Goal: Task Accomplishment & Management: Manage account settings

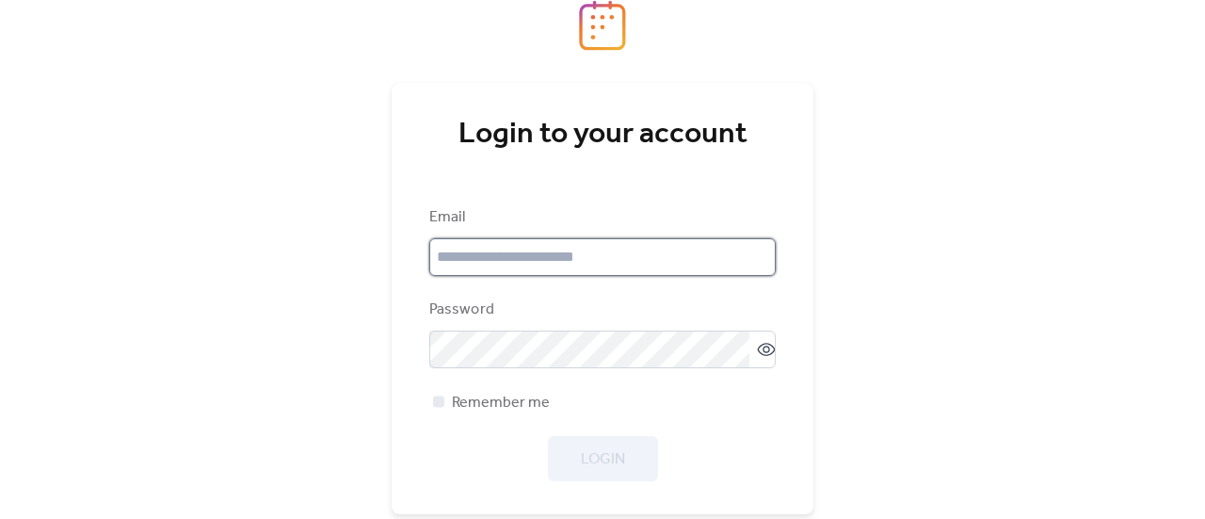
click at [520, 263] on input "email" at bounding box center [602, 257] width 346 height 38
click at [970, 193] on div "Login to your account Email Password Remember me Login Forgot password? Don't h…" at bounding box center [602, 259] width 1205 height 519
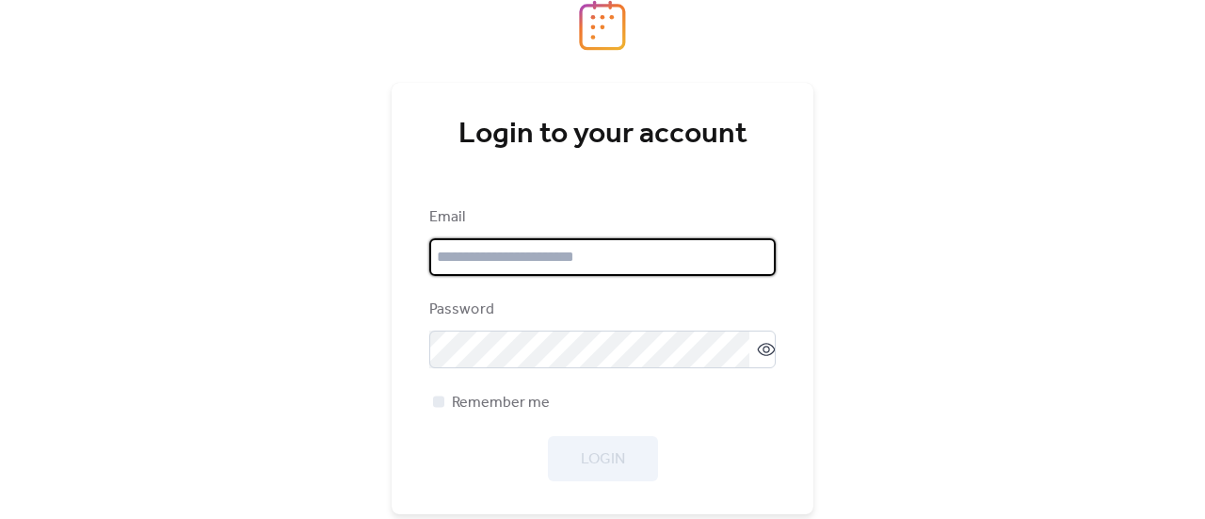
click at [506, 265] on input "email" at bounding box center [602, 257] width 346 height 38
click at [521, 270] on input "email" at bounding box center [602, 257] width 346 height 38
click at [442, 249] on input "email" at bounding box center [602, 257] width 346 height 38
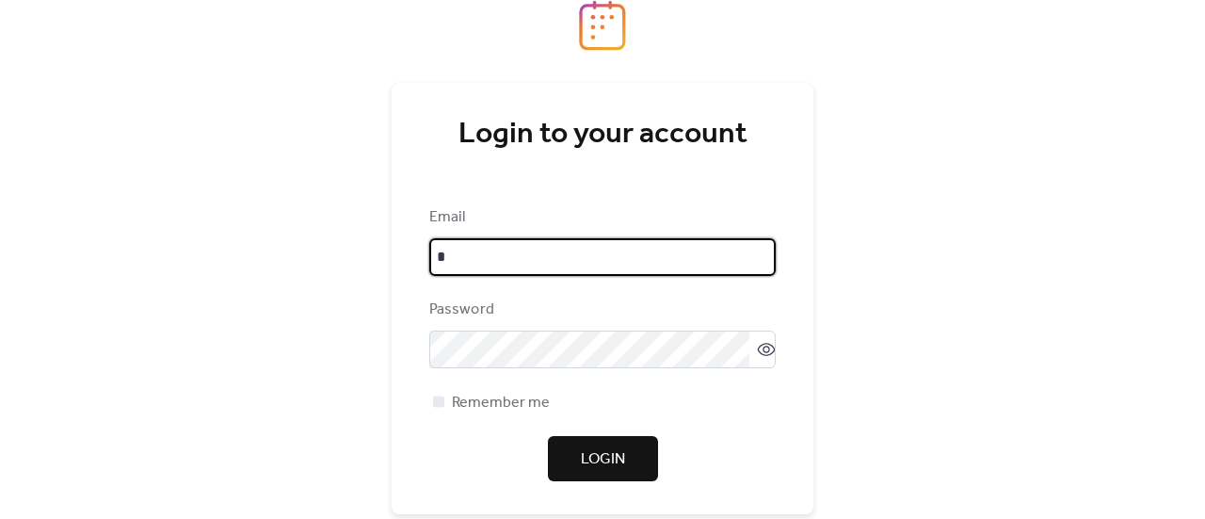
type input "**********"
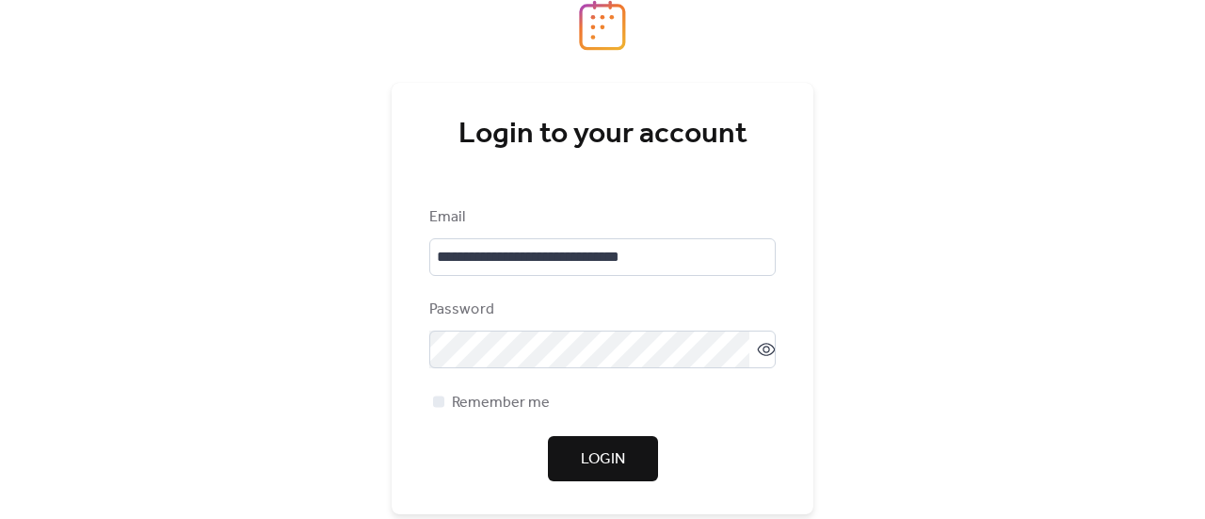
click at [1021, 274] on div "**********" at bounding box center [602, 259] width 1205 height 519
click at [484, 330] on div "Password" at bounding box center [602, 333] width 346 height 70
click at [597, 455] on span "Login" at bounding box center [603, 459] width 44 height 23
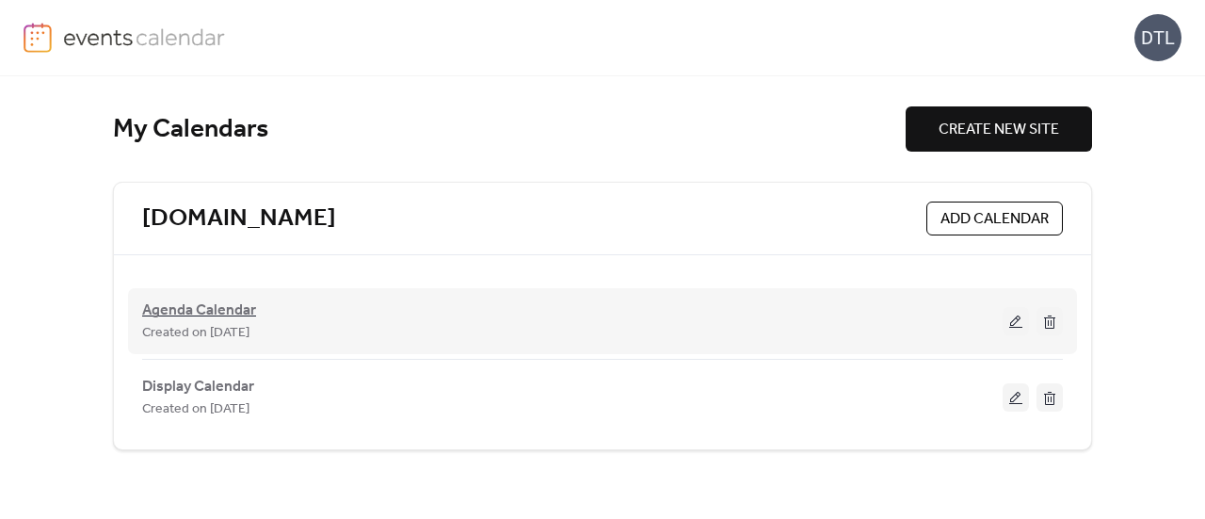
click at [235, 315] on span "Agenda Calendar" at bounding box center [199, 310] width 114 height 23
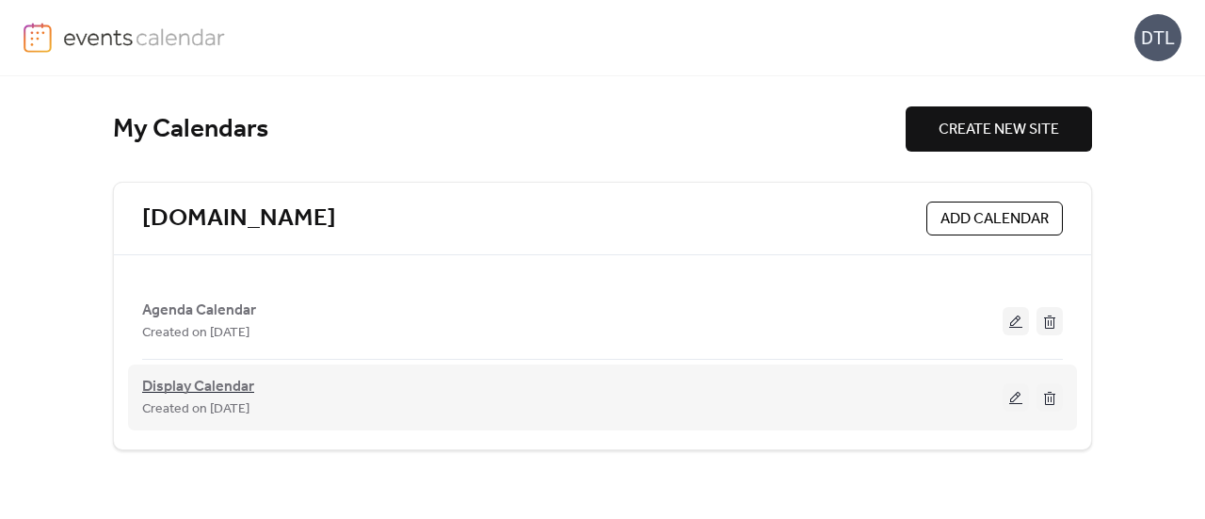
click at [198, 393] on span "Display Calendar" at bounding box center [198, 387] width 112 height 23
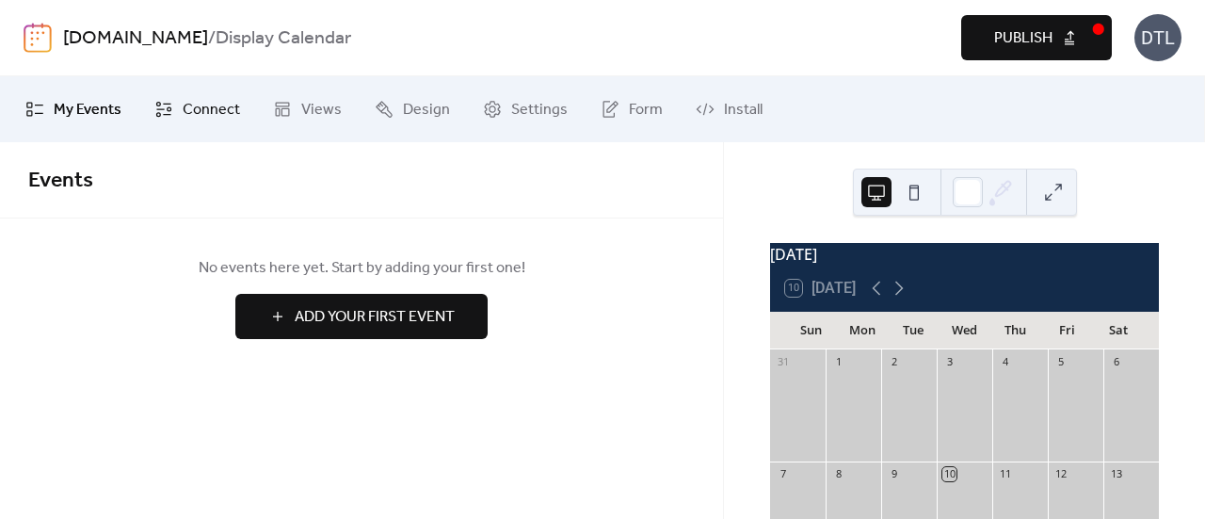
click at [183, 113] on span "Connect" at bounding box center [211, 110] width 57 height 23
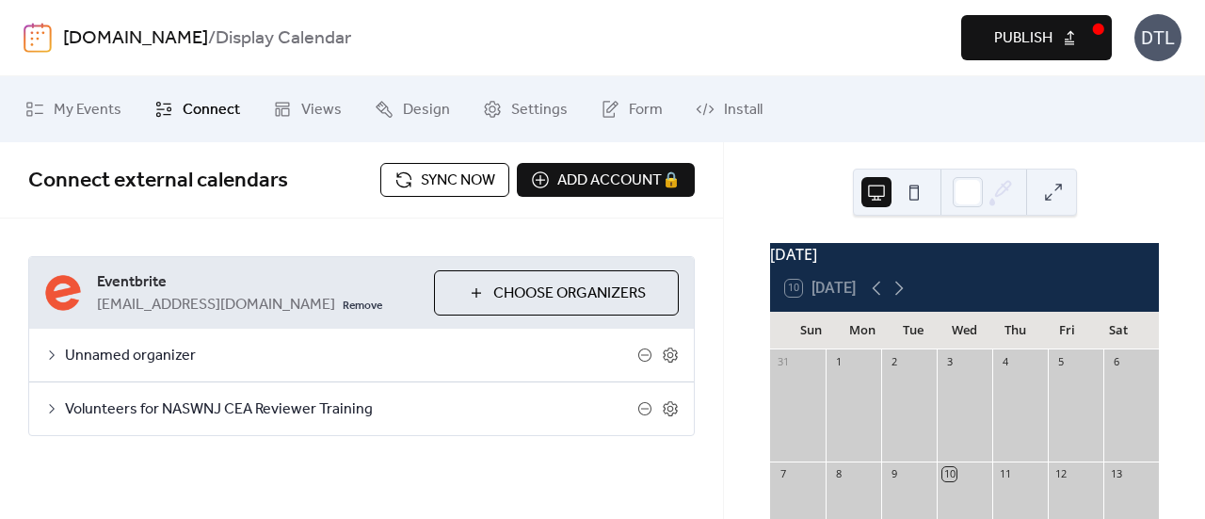
click at [986, 37] on button "Publish" at bounding box center [1036, 37] width 151 height 45
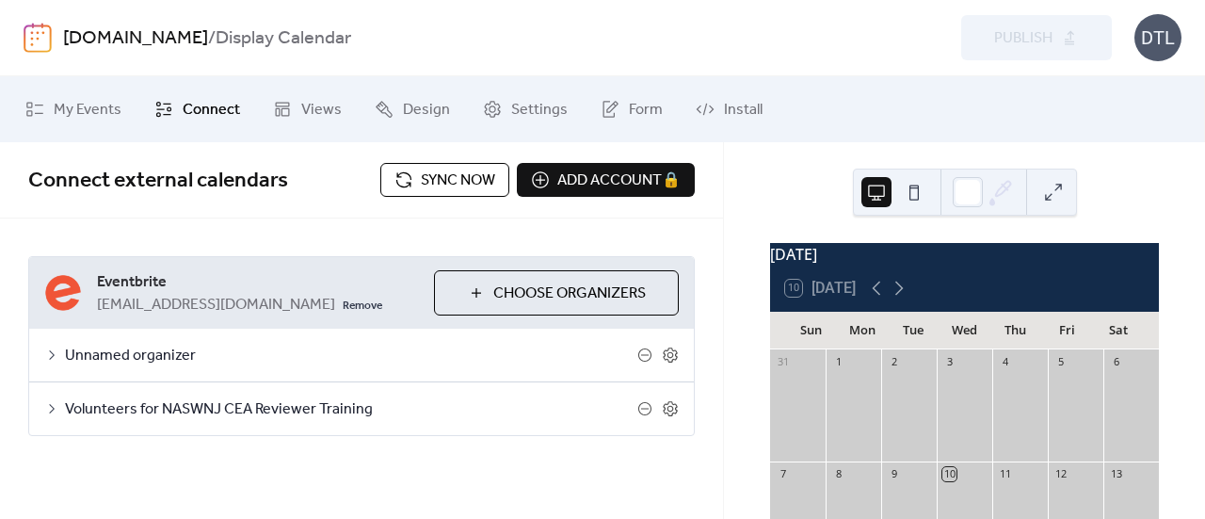
click at [1139, 42] on div "DTL" at bounding box center [1157, 37] width 47 height 47
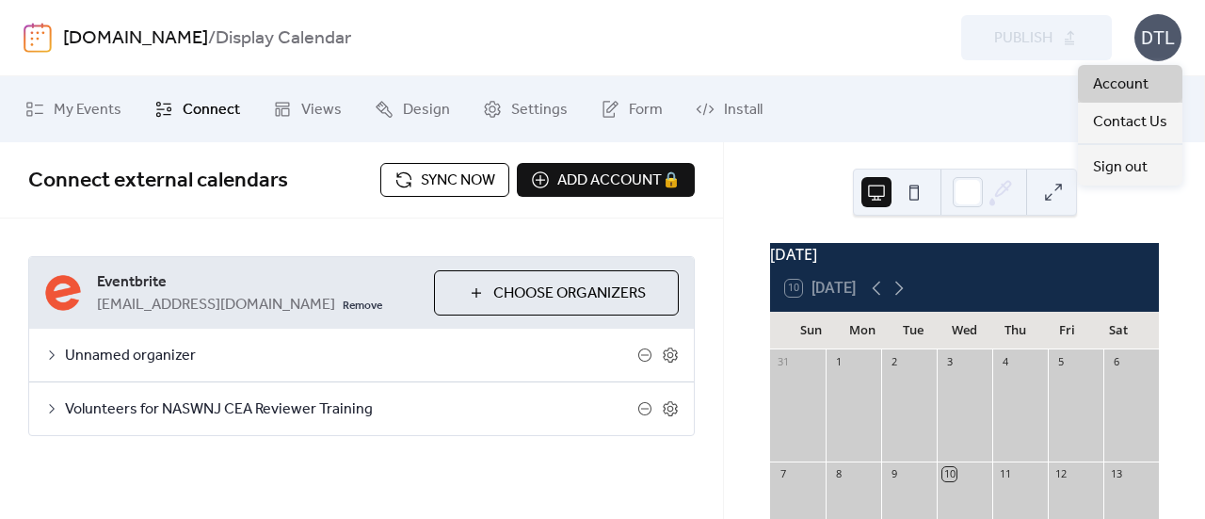
click at [1109, 84] on span "Account" at bounding box center [1121, 84] width 56 height 23
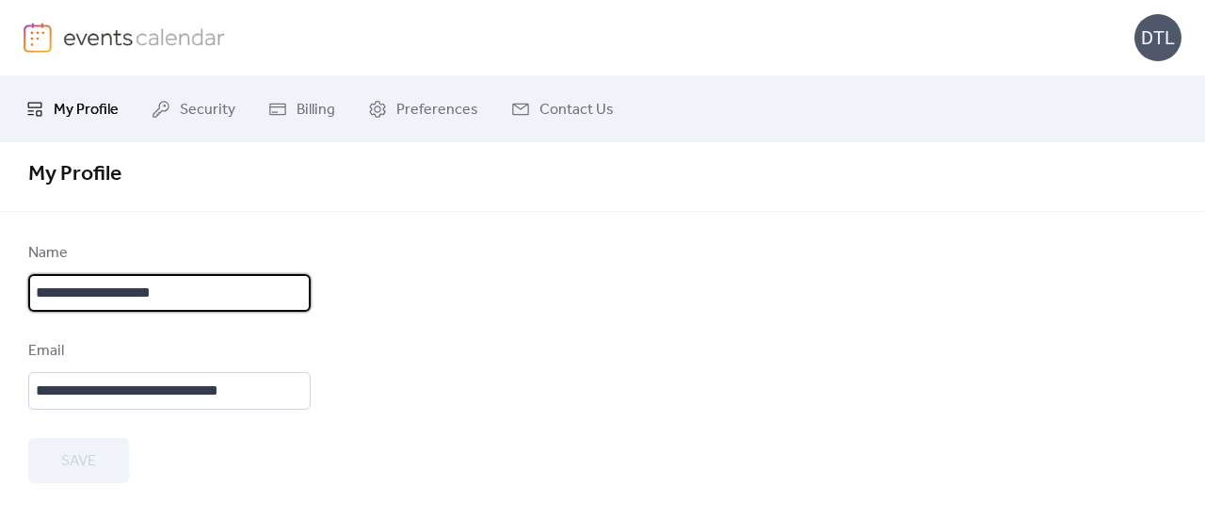
scroll to position [2, 0]
drag, startPoint x: 196, startPoint y: 295, endPoint x: 24, endPoint y: 294, distance: 171.3
click at [24, 294] on div "**********" at bounding box center [602, 362] width 1205 height 241
type input "*******"
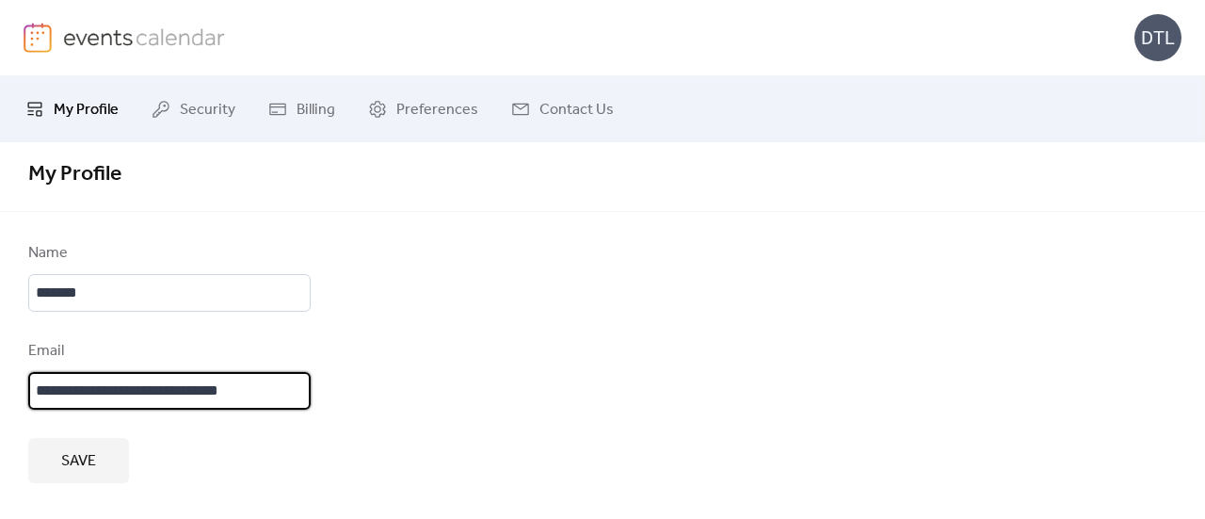
scroll to position [0, 0]
drag, startPoint x: 88, startPoint y: 388, endPoint x: 0, endPoint y: 378, distance: 89.1
click at [0, 378] on div "**********" at bounding box center [602, 362] width 1205 height 241
type input "**********"
click at [291, 438] on div "Save" at bounding box center [169, 460] width 282 height 45
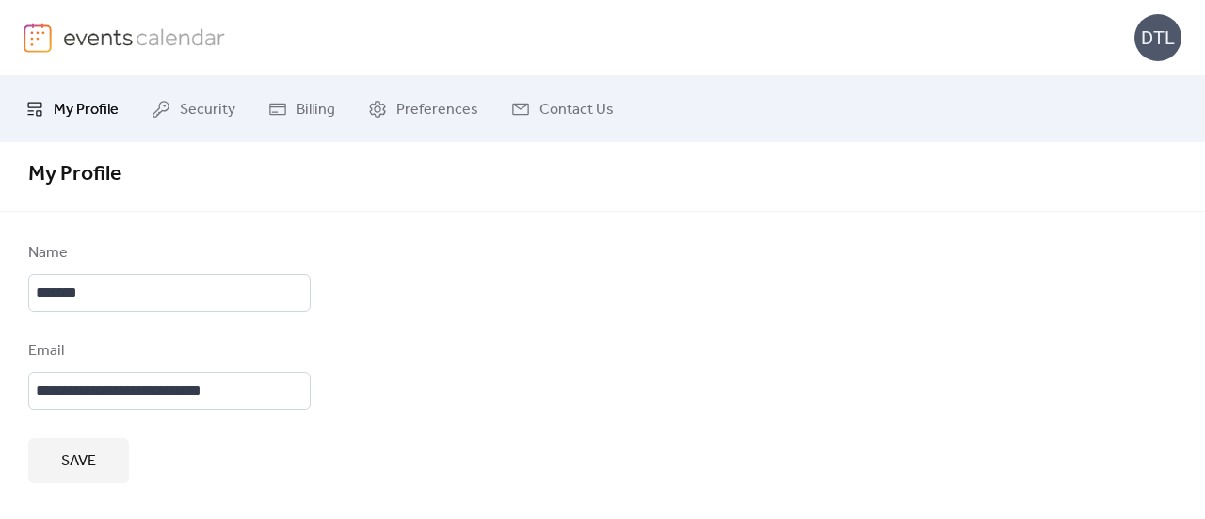
click at [92, 454] on span "Save" at bounding box center [78, 461] width 35 height 23
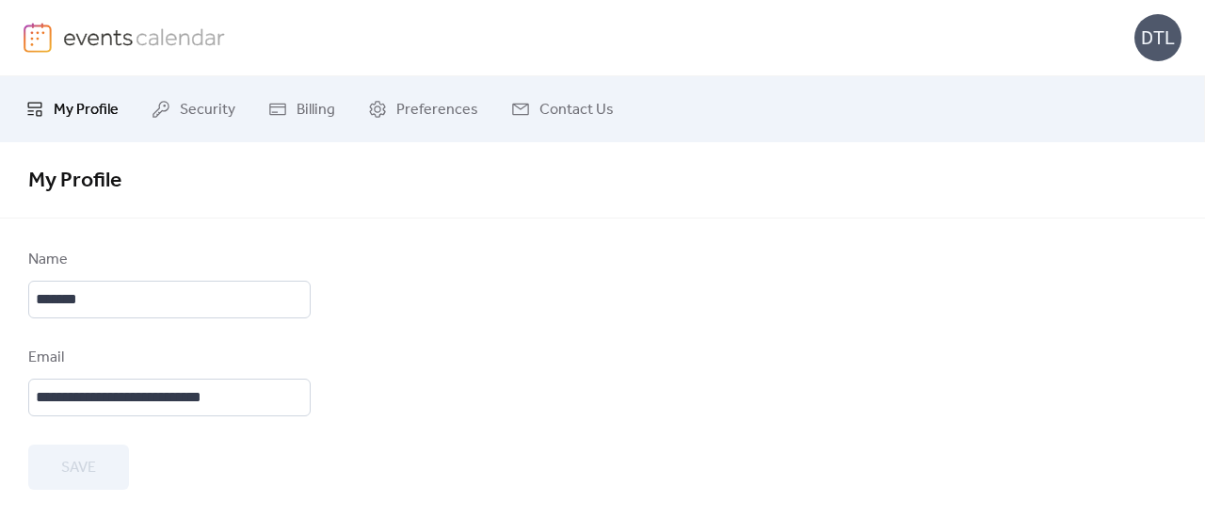
click at [72, 108] on span "My Profile" at bounding box center [86, 110] width 65 height 23
click at [89, 56] on div "N" at bounding box center [603, 37] width 1158 height 75
click at [70, 24] on img at bounding box center [144, 37] width 163 height 28
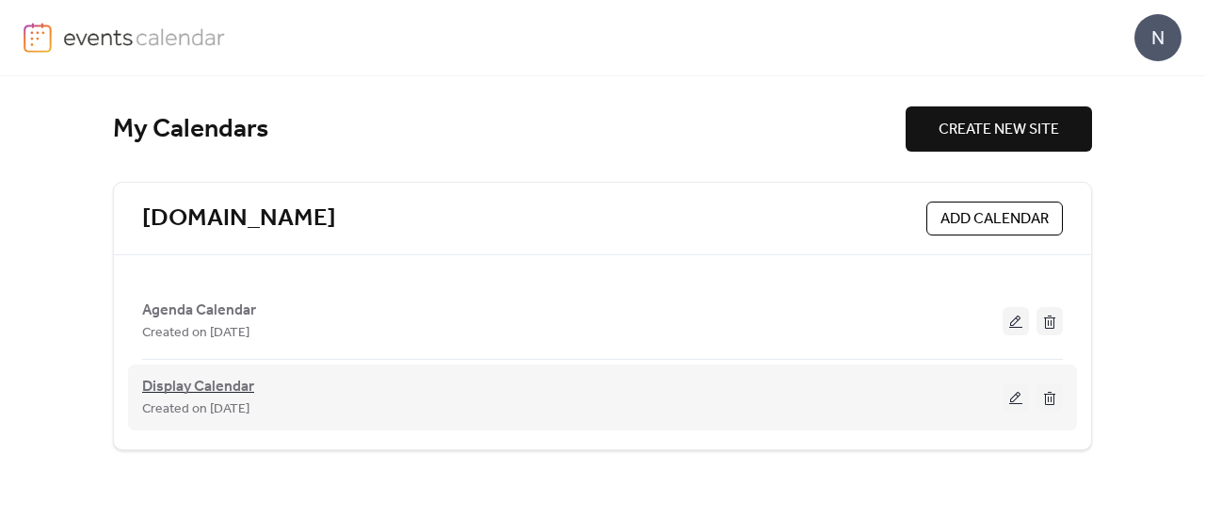
click at [206, 385] on span "Display Calendar" at bounding box center [198, 387] width 112 height 23
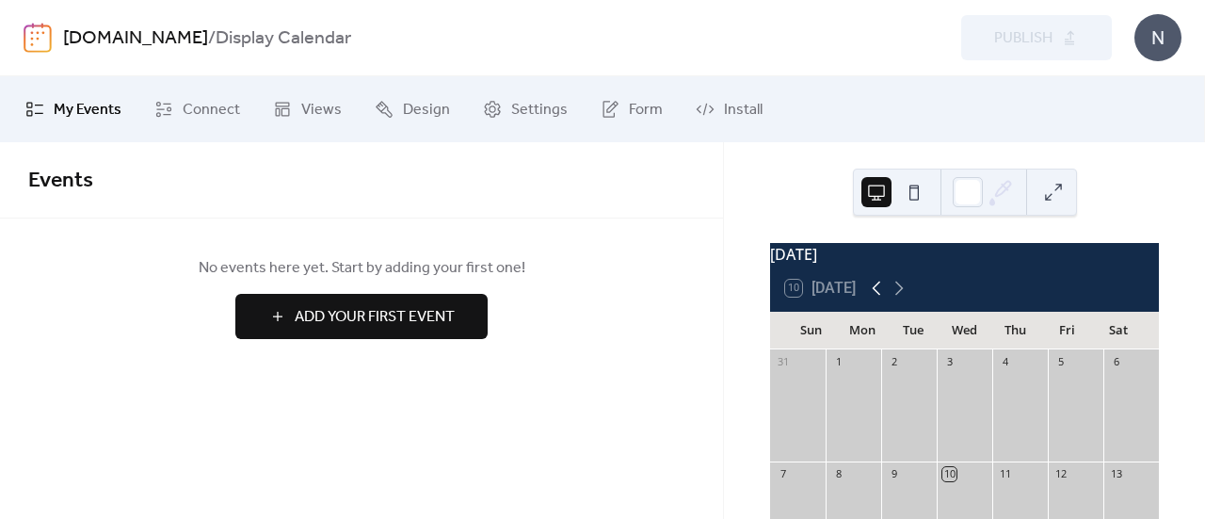
click at [874, 294] on icon at bounding box center [876, 288] width 23 height 23
click at [880, 297] on icon at bounding box center [876, 288] width 23 height 23
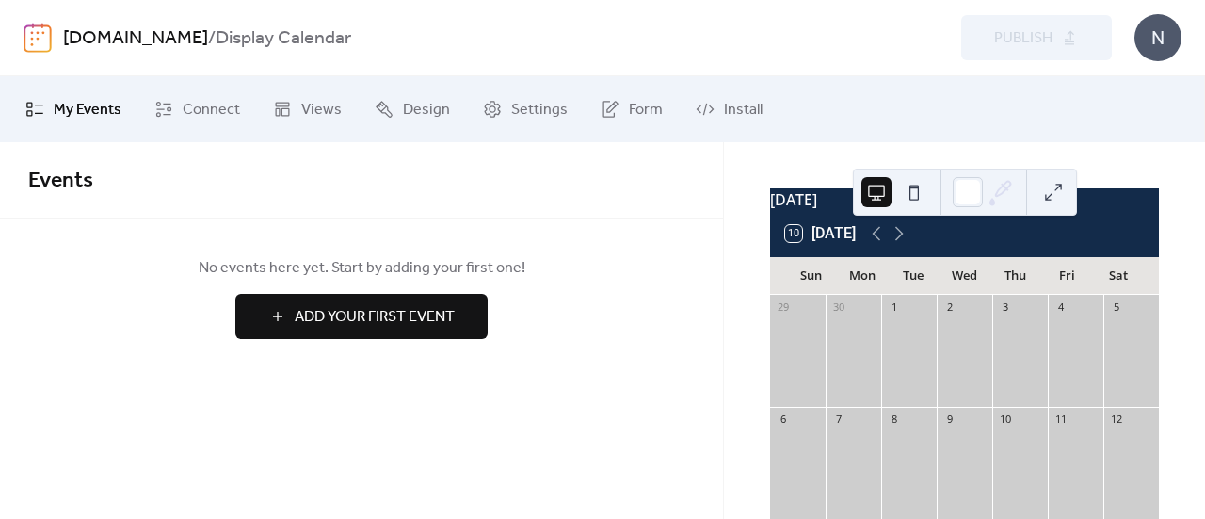
scroll to position [48, 0]
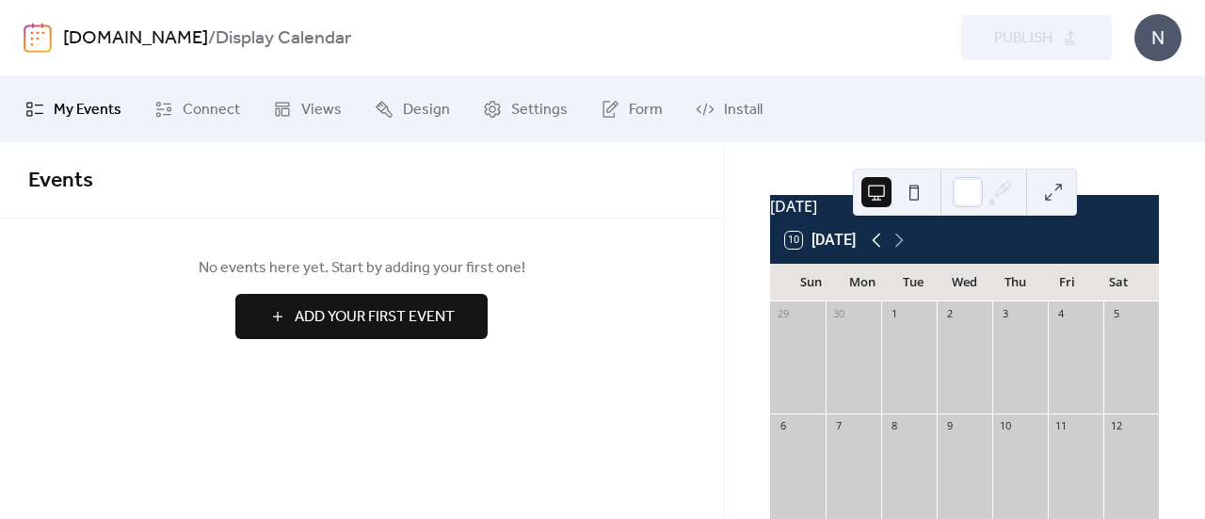
click at [881, 250] on icon at bounding box center [876, 240] width 23 height 23
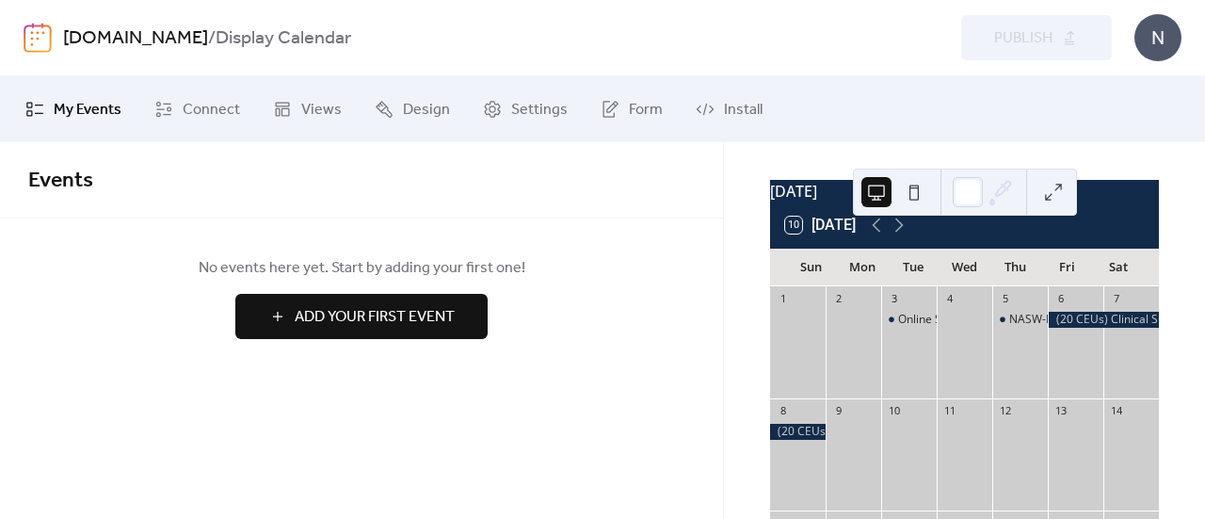
scroll to position [64, 0]
click at [909, 327] on div "Online Social Work Licensure Exam Institute" at bounding box center [1012, 319] width 229 height 16
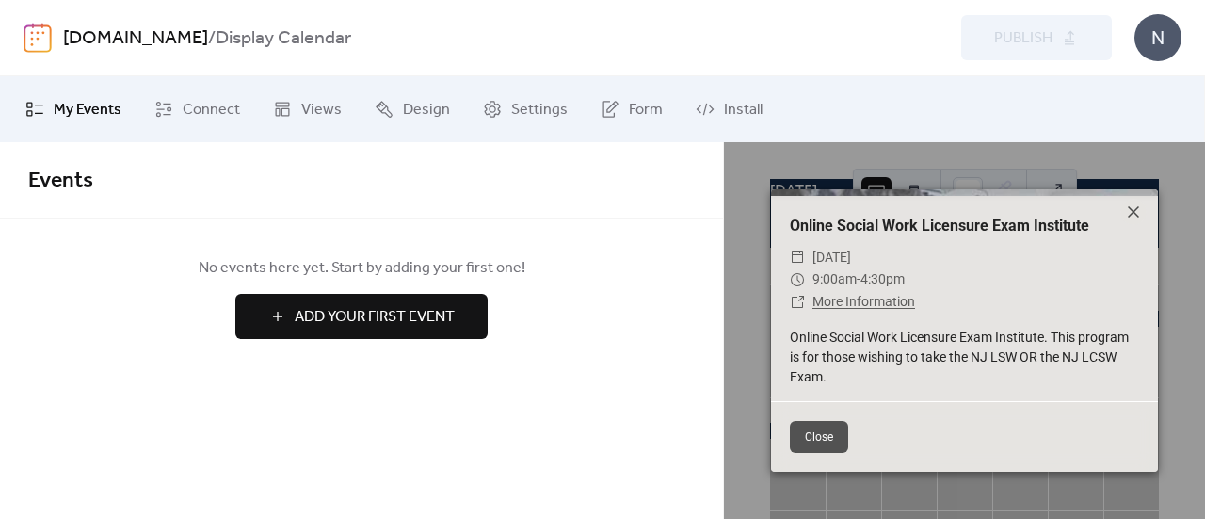
scroll to position [188, 0]
click at [1132, 217] on icon at bounding box center [1133, 212] width 23 height 23
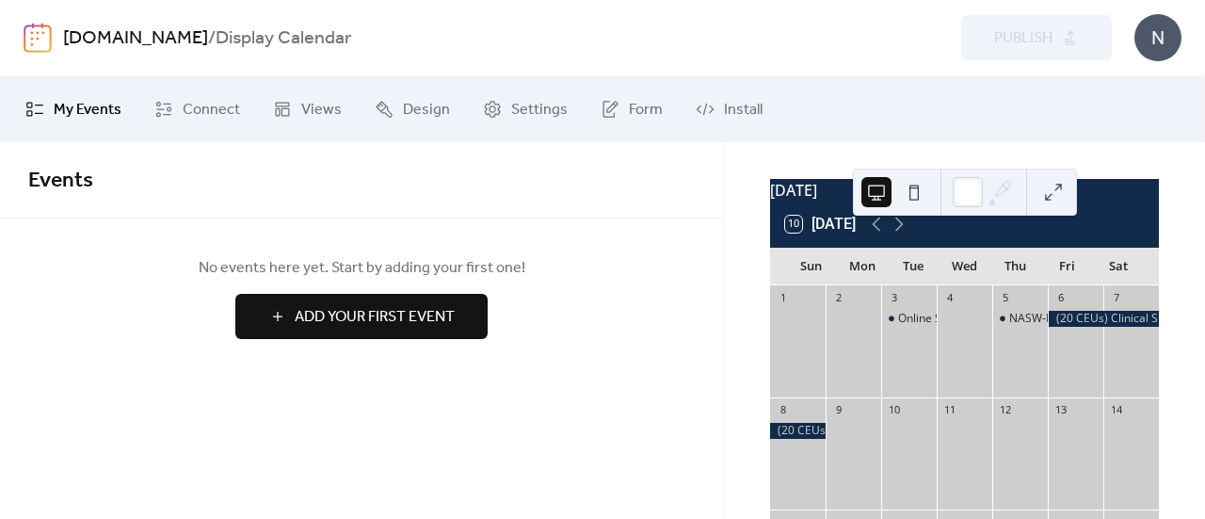
click at [1094, 326] on div at bounding box center [1103, 319] width 111 height 16
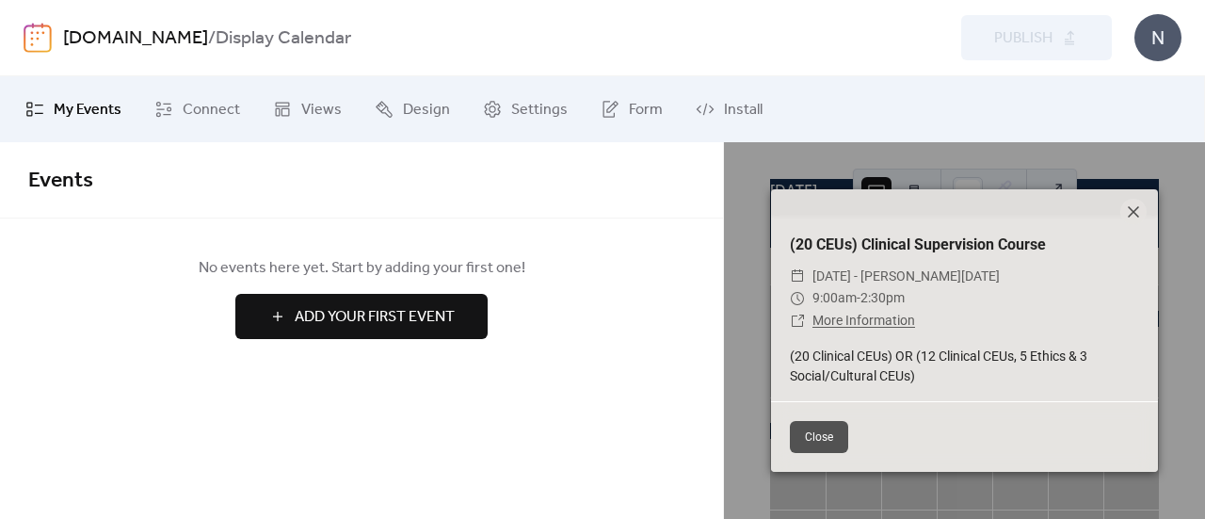
scroll to position [168, 0]
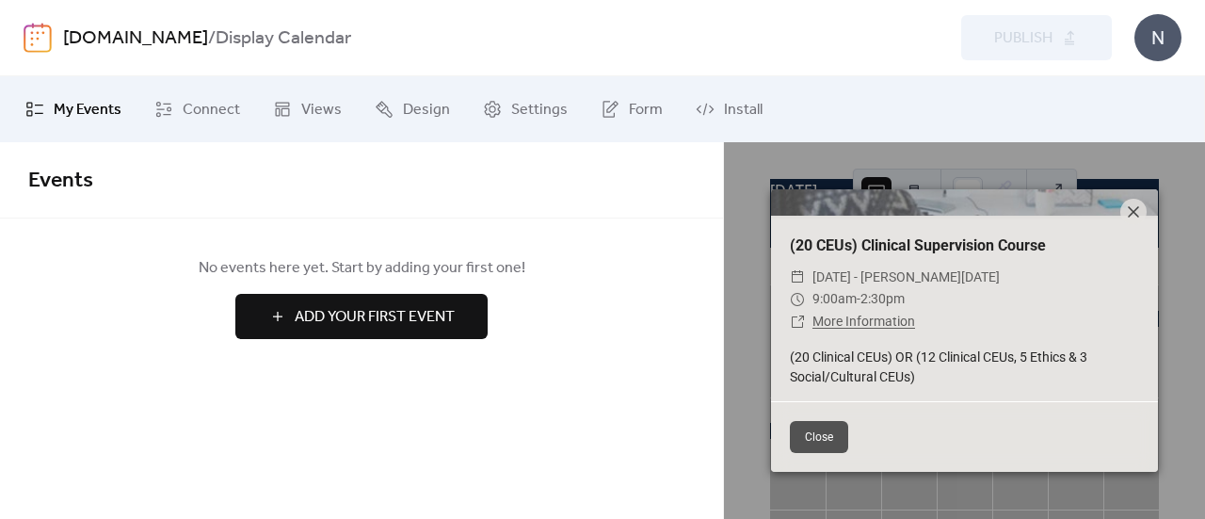
click at [874, 320] on link "More Information" at bounding box center [863, 321] width 103 height 15
